Goal: Find specific page/section: Locate item on page

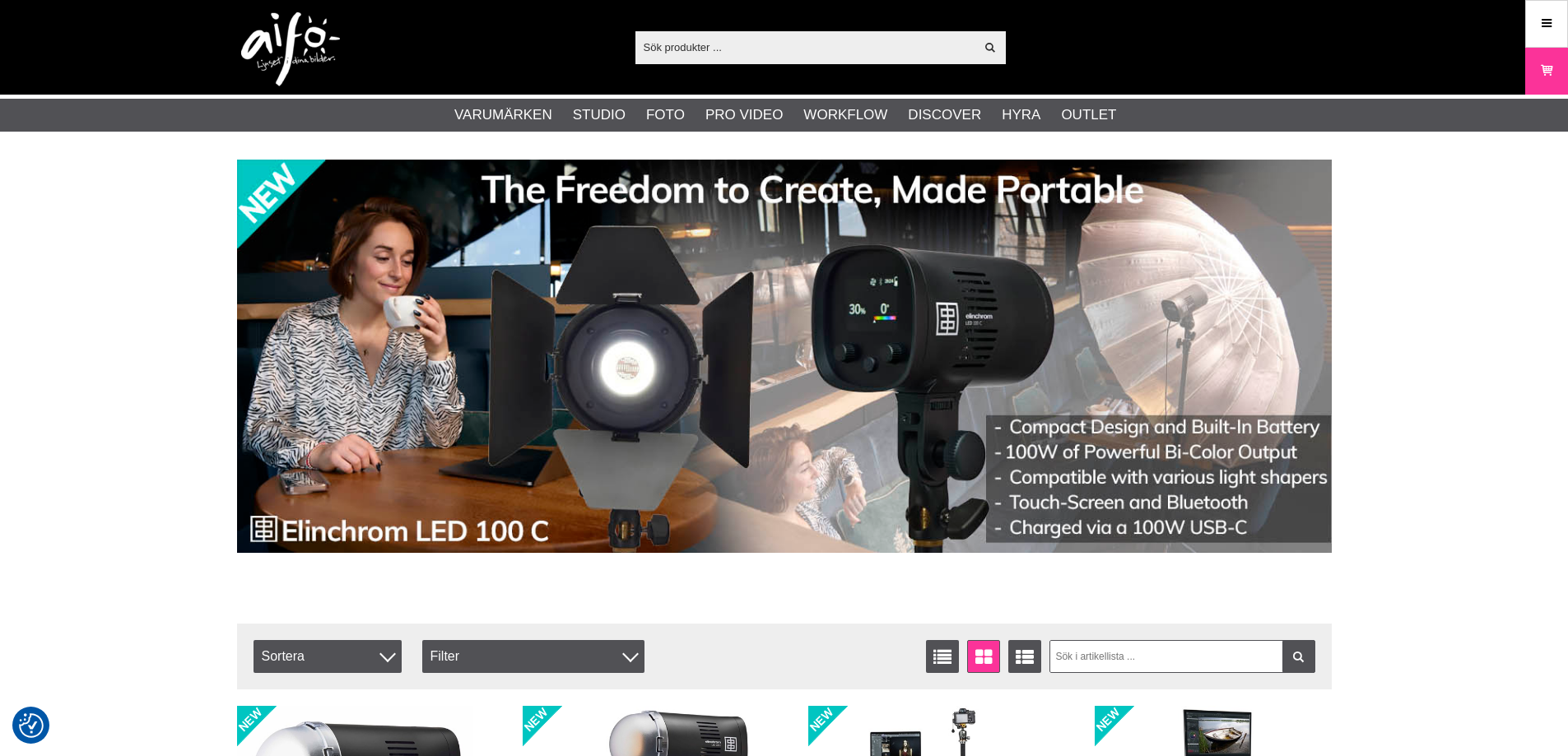
click at [753, 41] on input "text" at bounding box center [805, 47] width 340 height 25
paste input "OP2KB002"
type input "OP2KB002"
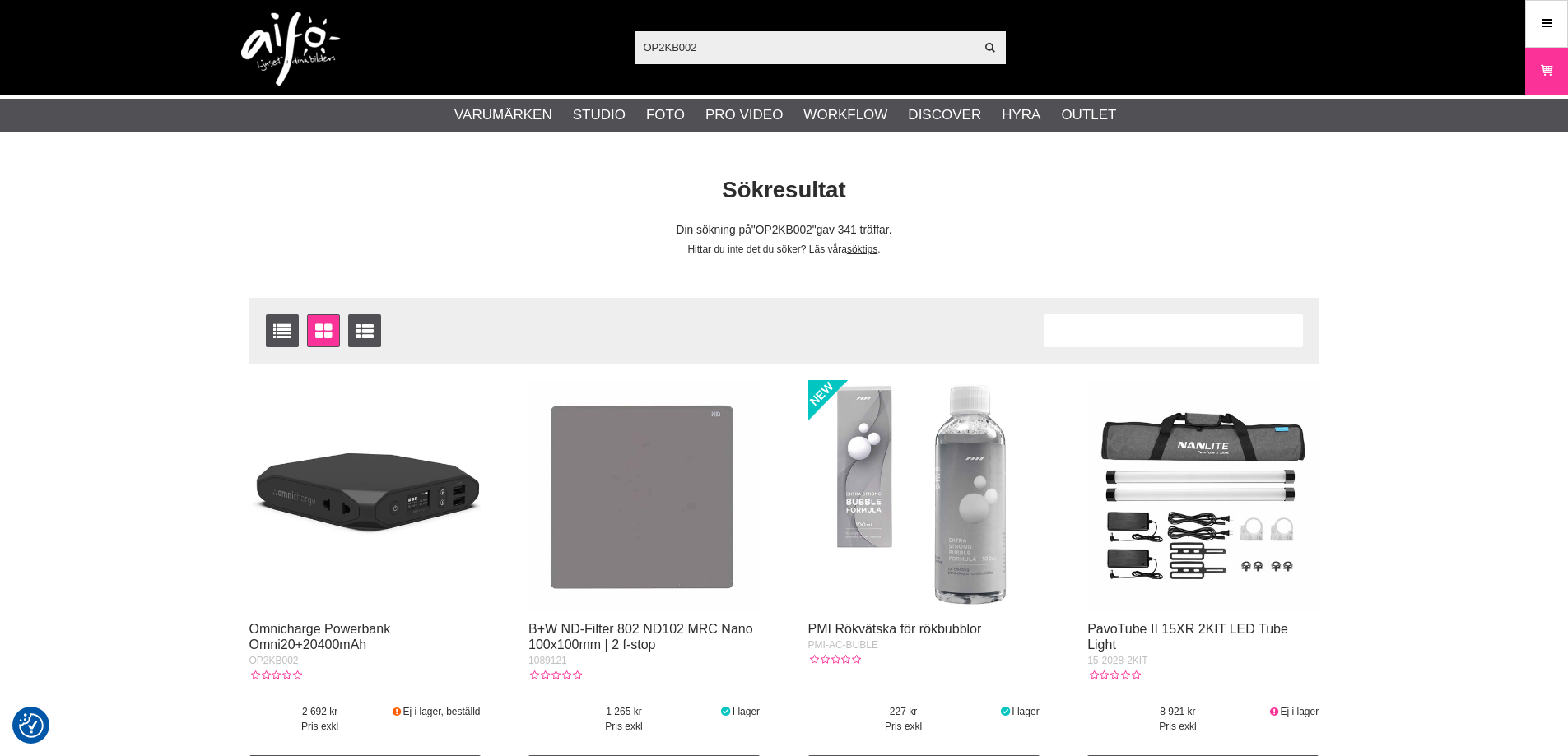
click at [345, 544] on img at bounding box center [365, 495] width 231 height 231
